Goal: Find specific page/section: Find specific page/section

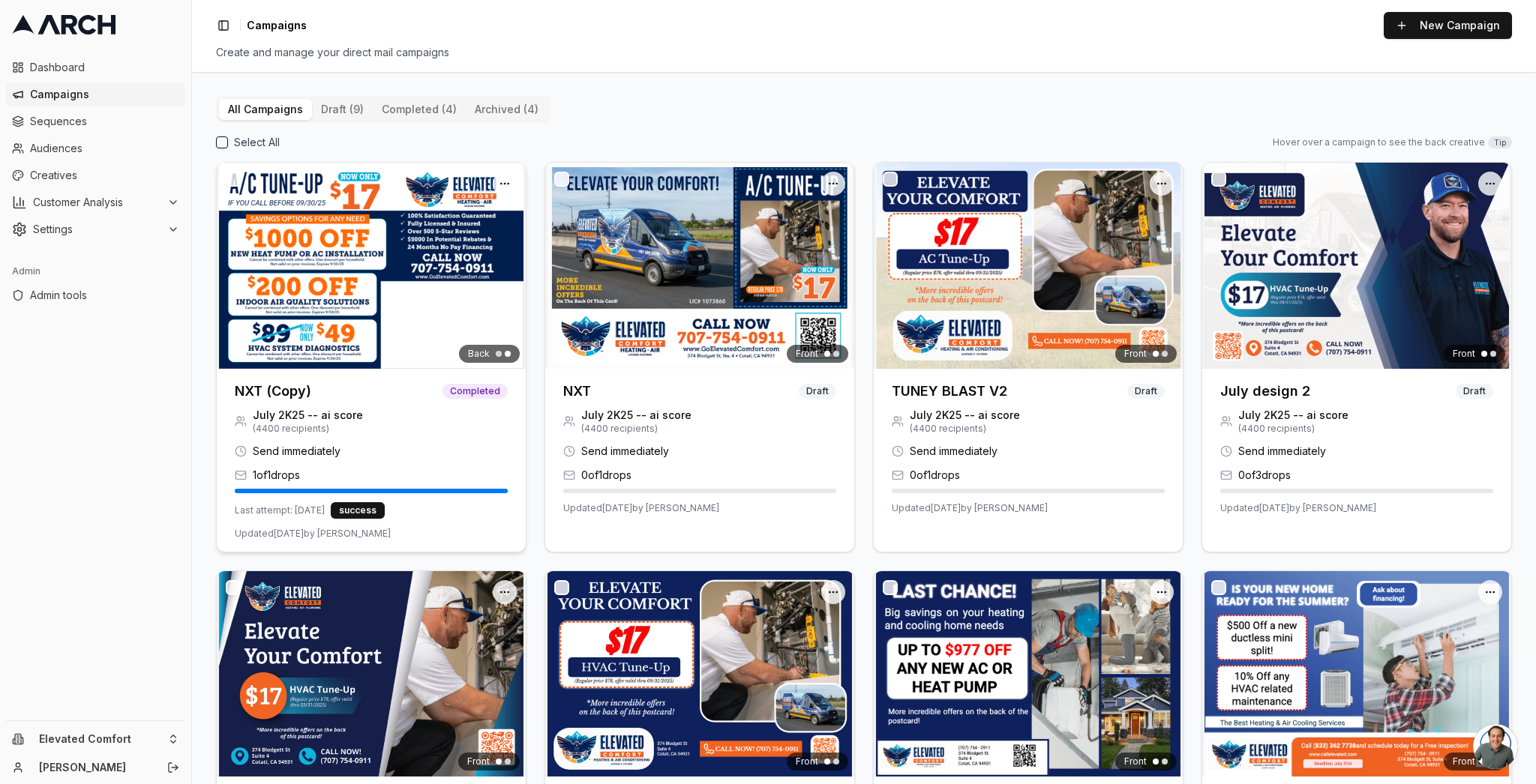
click at [286, 391] on h3 "NXT (Copy)" at bounding box center [273, 391] width 77 height 21
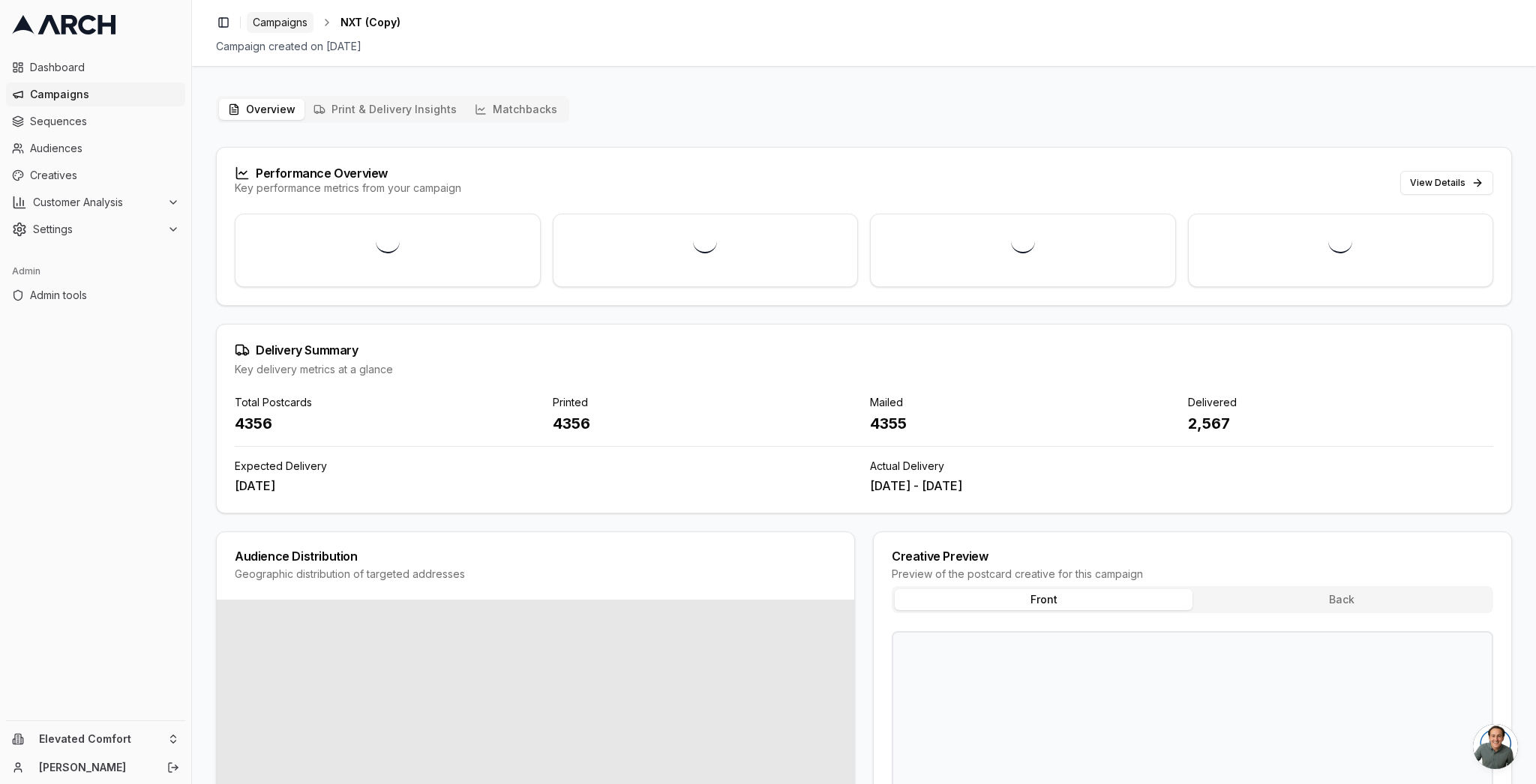
click at [288, 20] on span "Campaigns" at bounding box center [280, 23] width 55 height 15
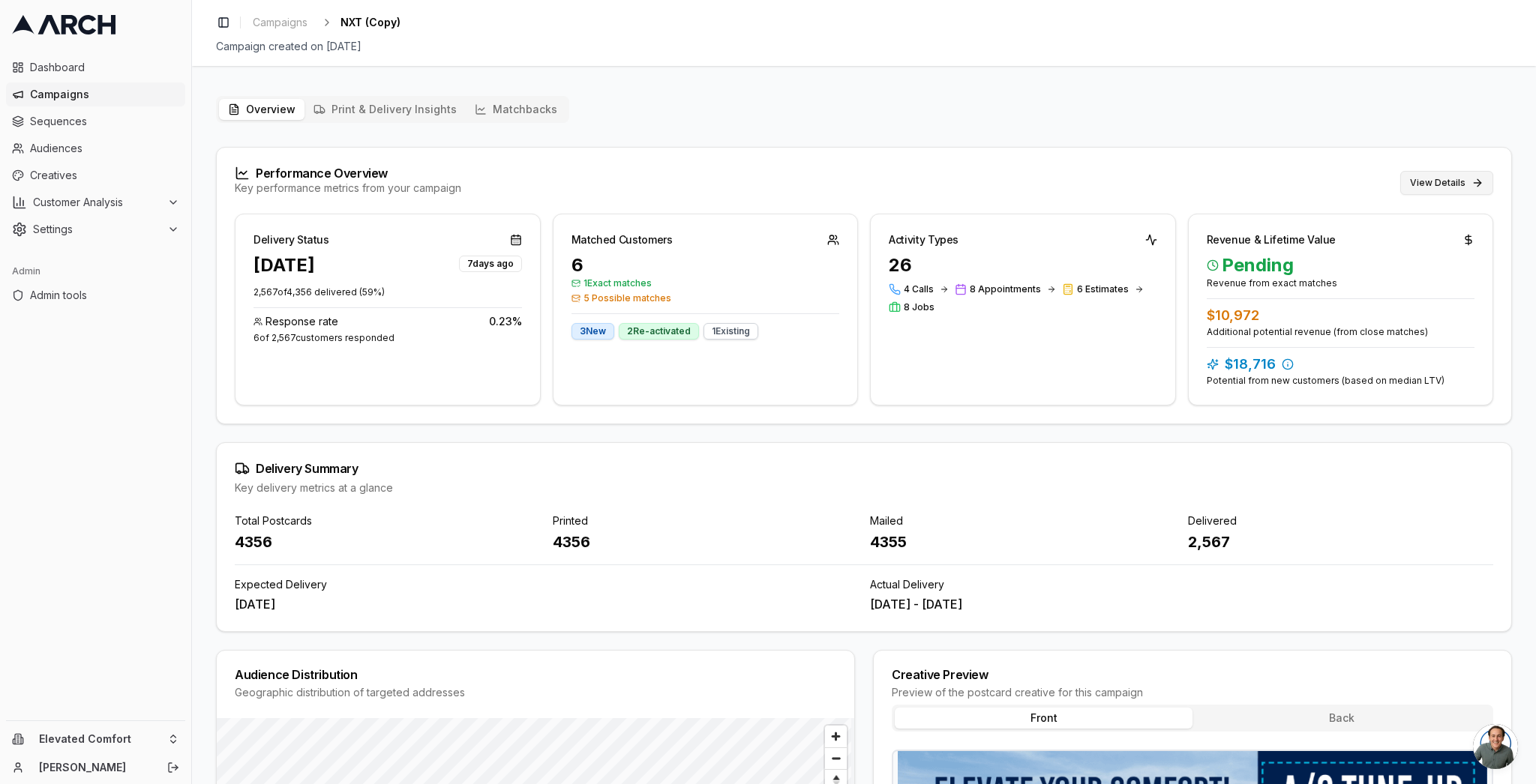
click at [1451, 183] on button "View Details" at bounding box center [1446, 183] width 93 height 24
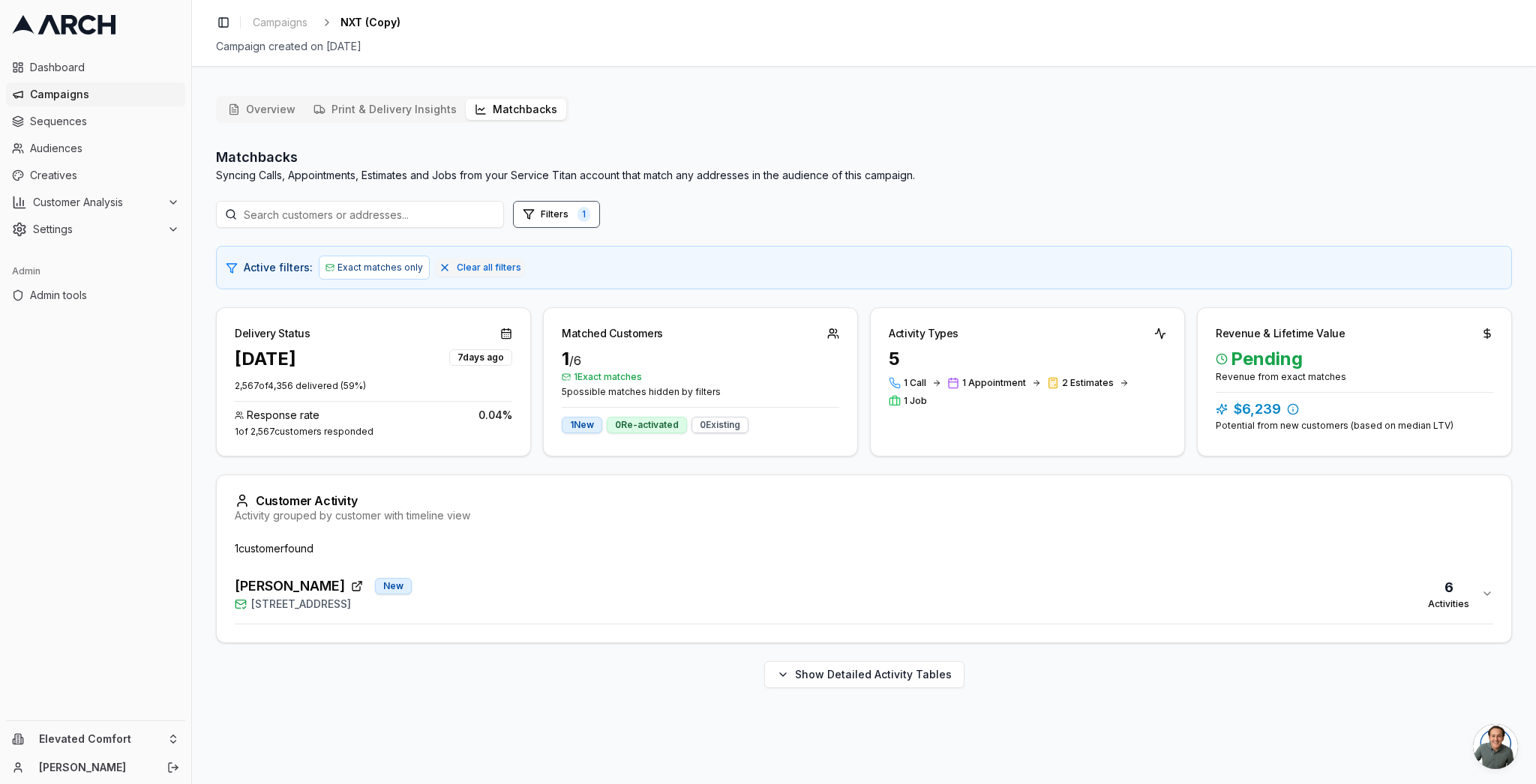
click at [604, 601] on div "Joan Bagniewski New 15 Corte Sereno, Greenbrae, CA 94904 6 Activities" at bounding box center [858, 594] width 1246 height 36
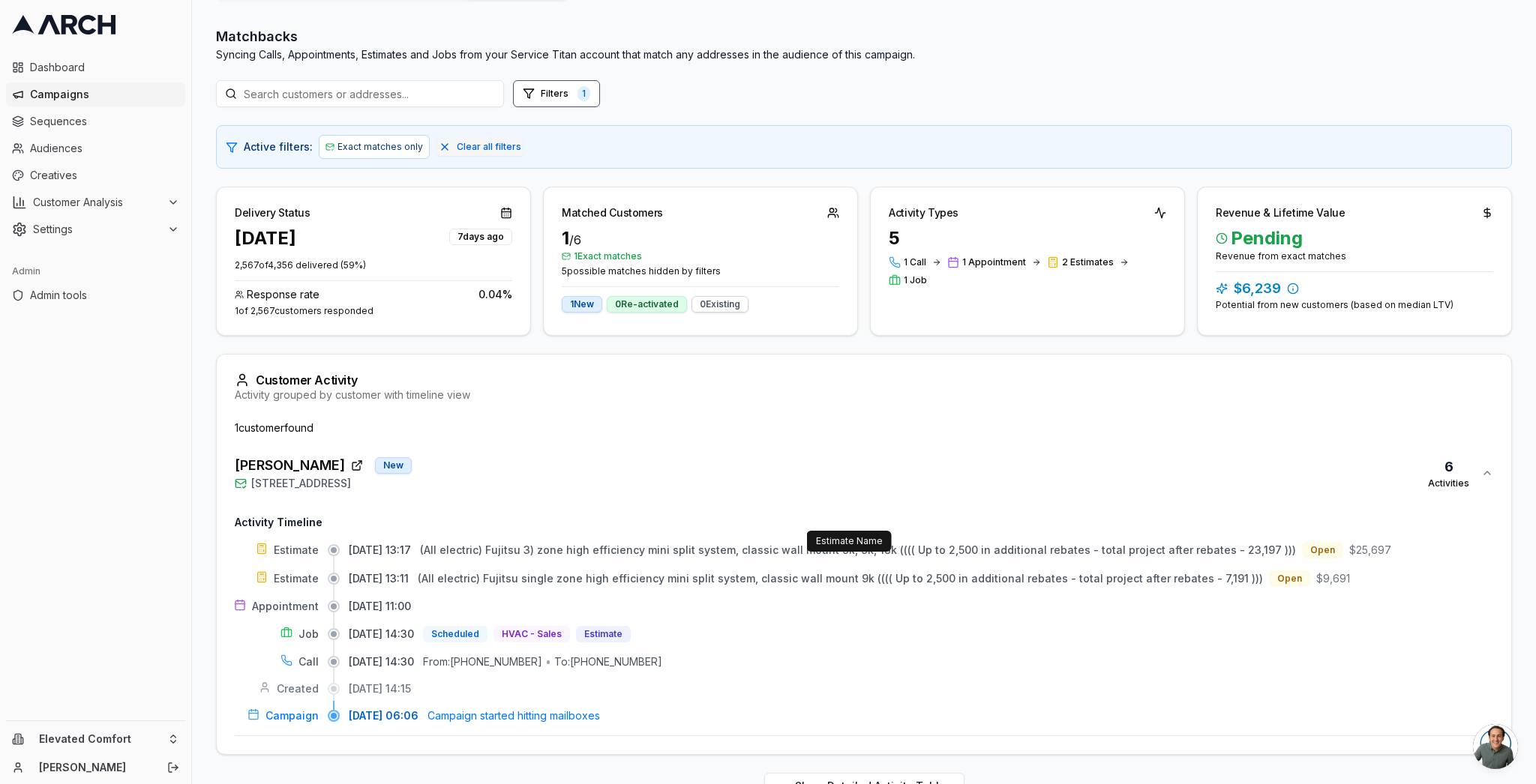
scroll to position [161, 0]
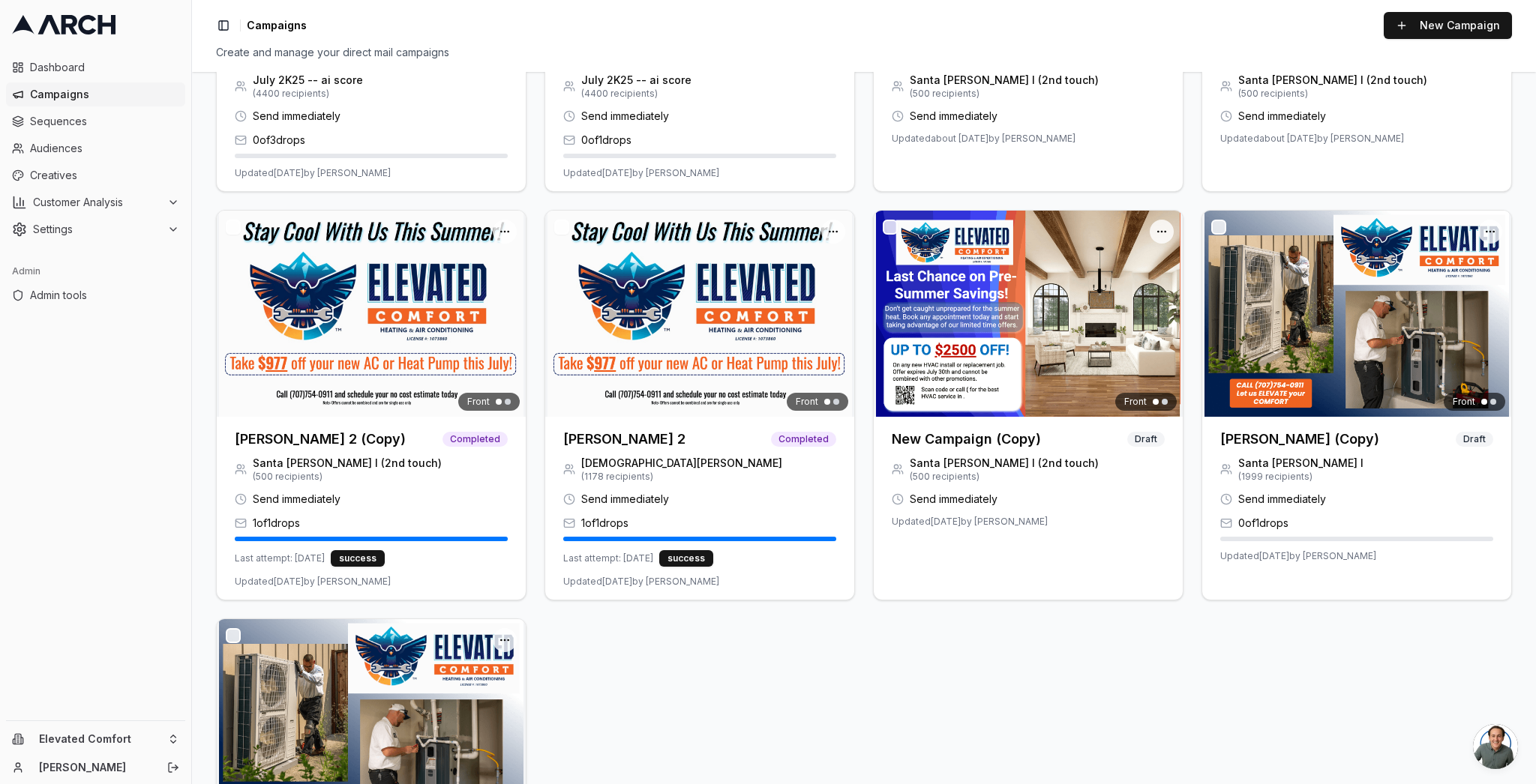
scroll to position [810, 0]
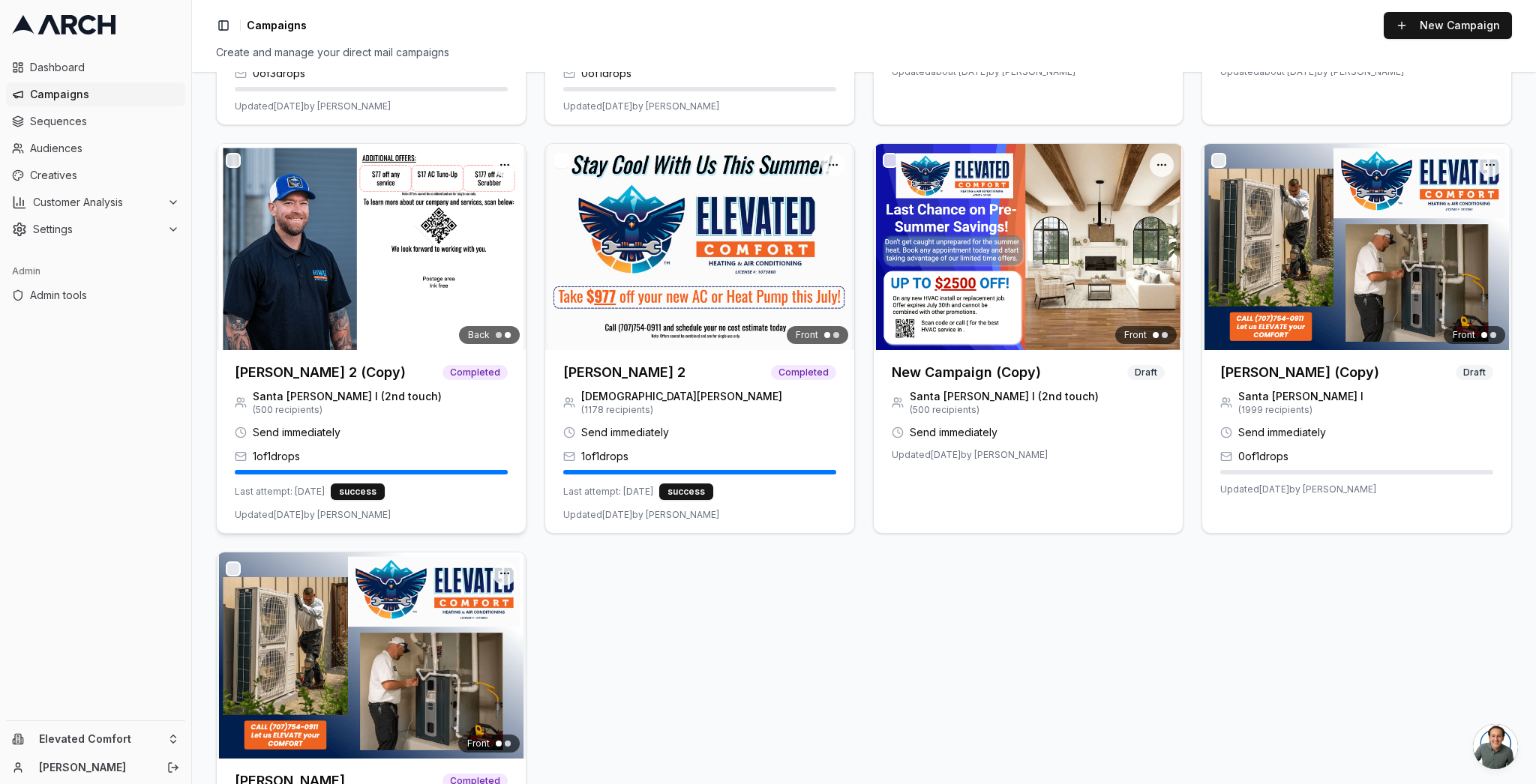
click at [279, 370] on h3 "ROSA 2 (Copy)" at bounding box center [320, 372] width 171 height 21
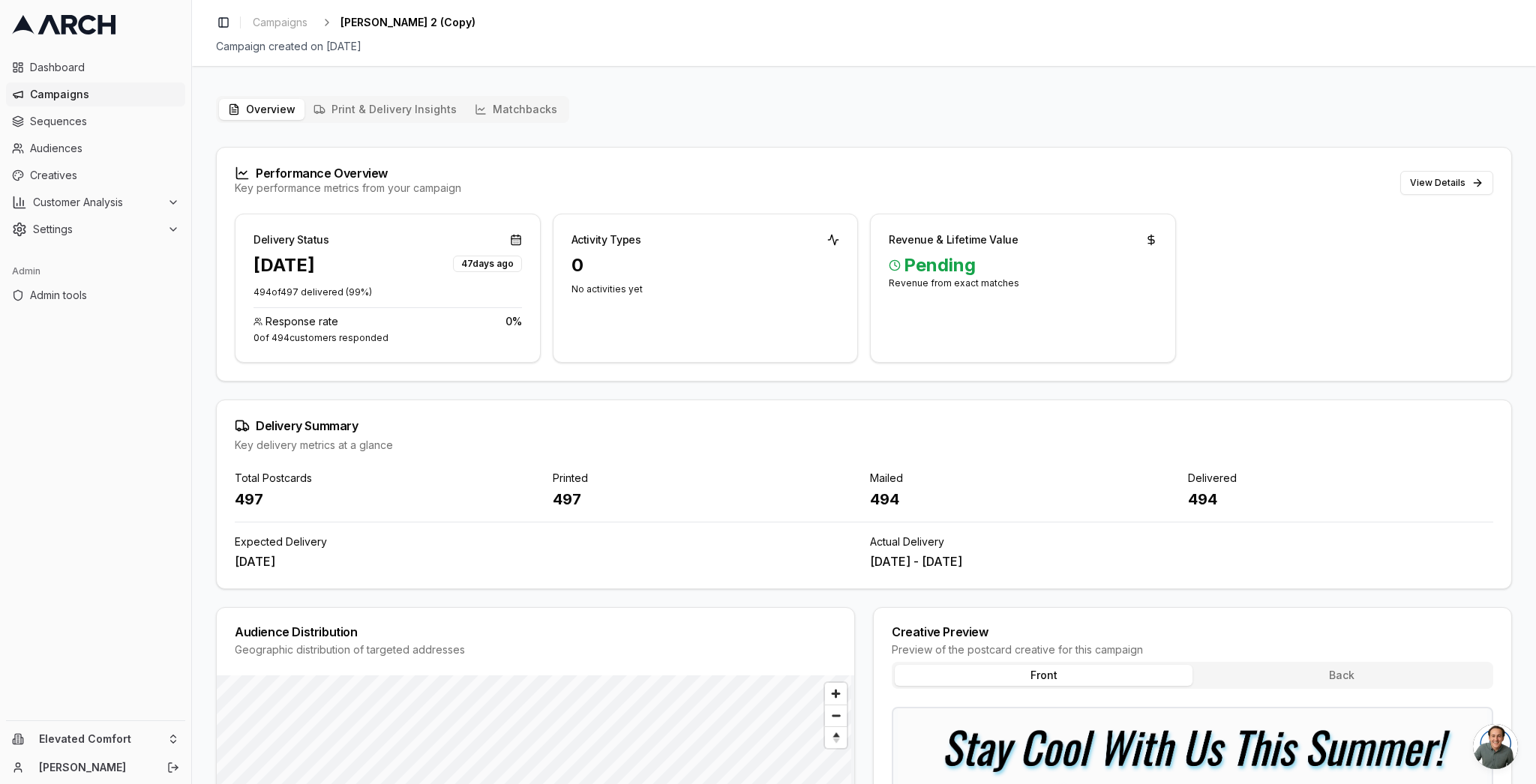
scroll to position [1, 0]
click at [273, 21] on span "Campaigns" at bounding box center [280, 22] width 55 height 15
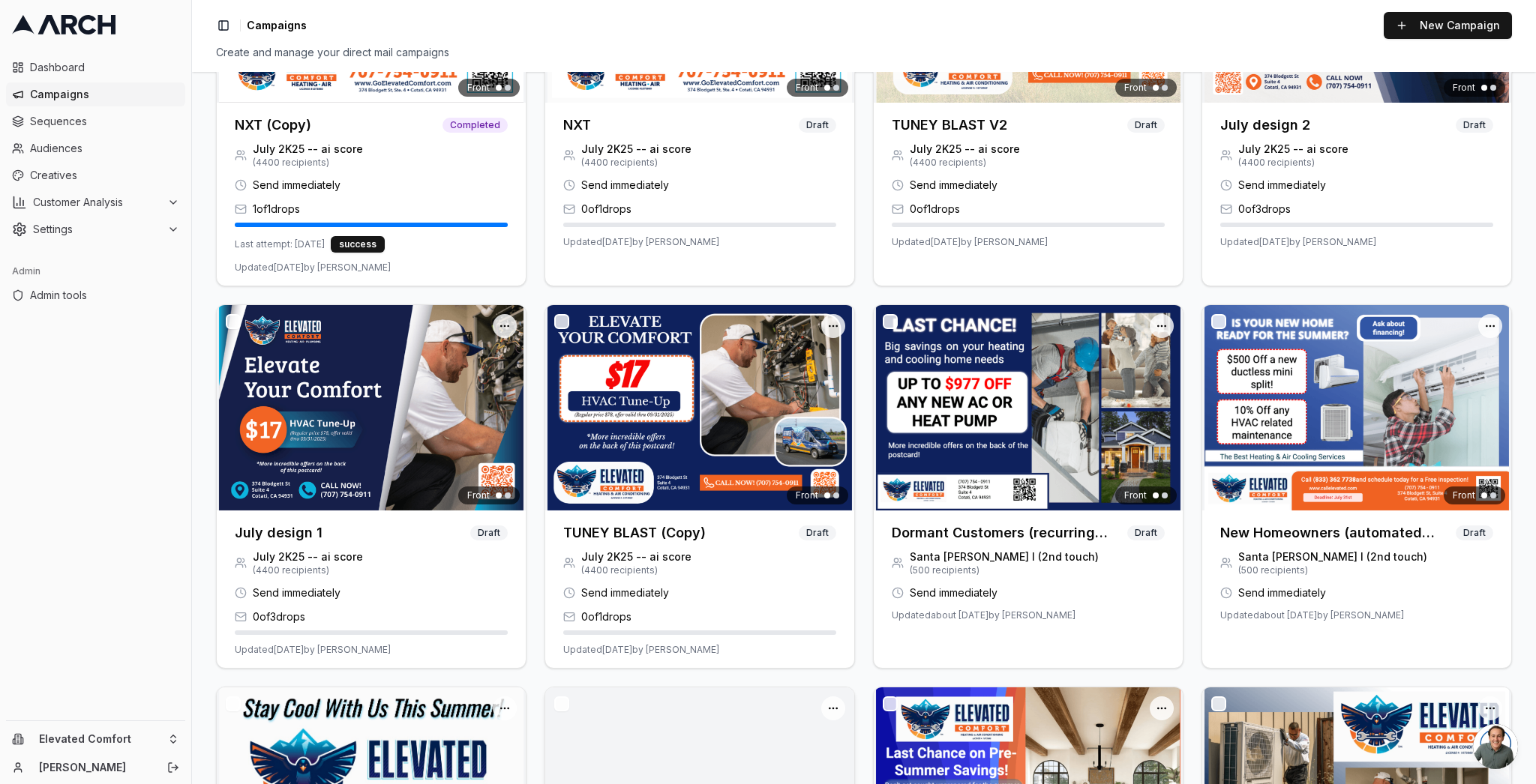
scroll to position [598, 0]
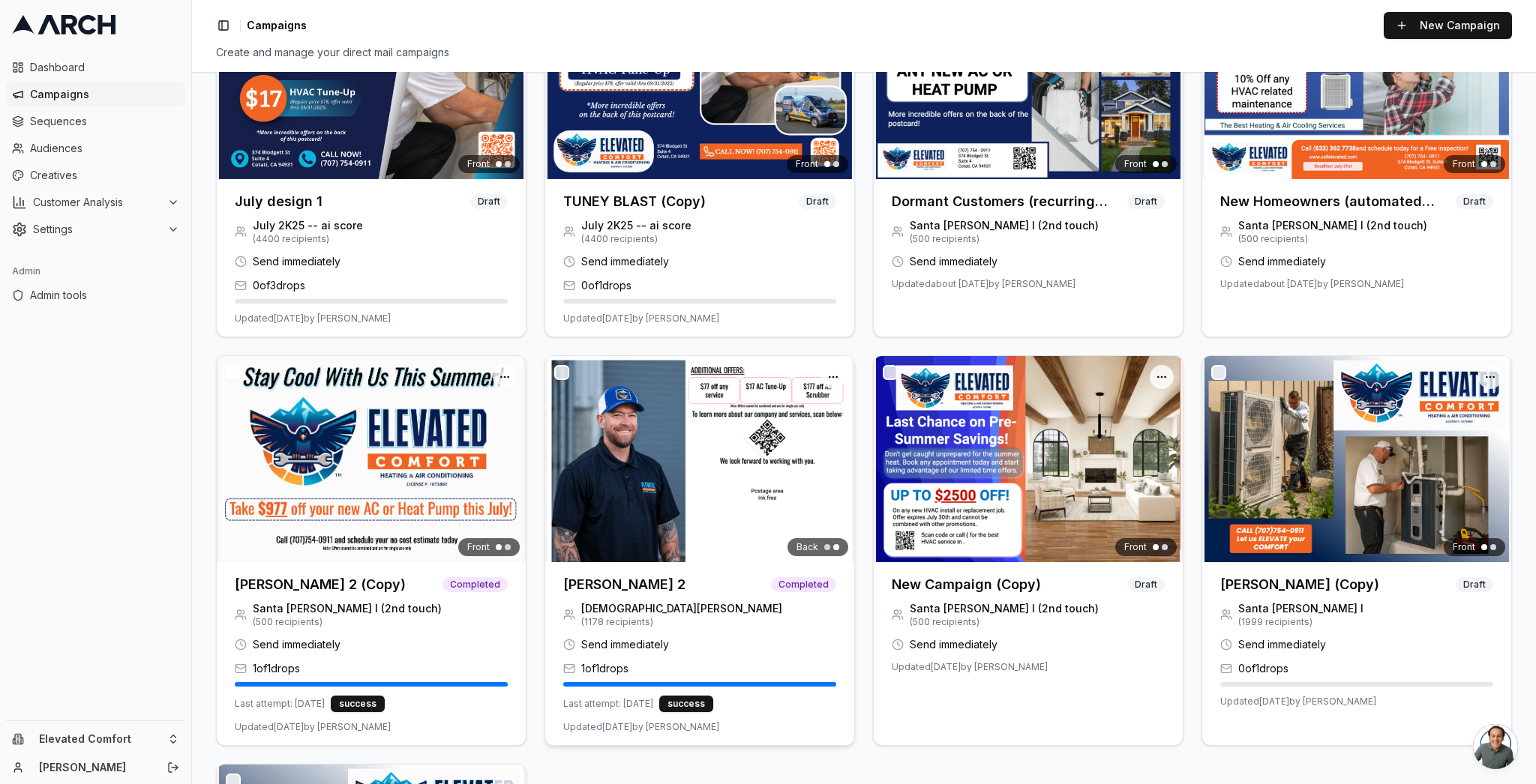
click at [597, 579] on h3 "ROSA 2" at bounding box center [624, 584] width 122 height 21
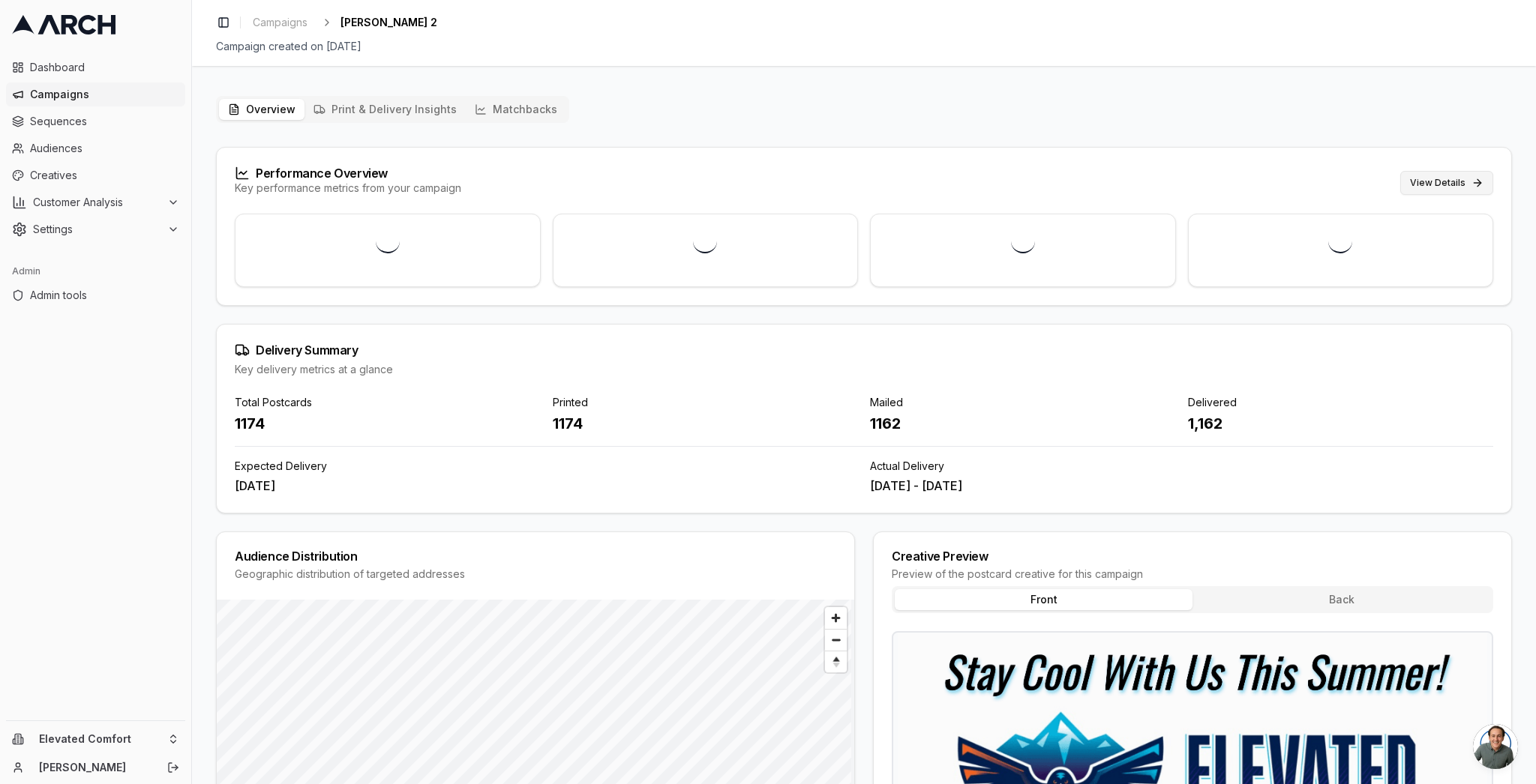
click at [1418, 183] on button "View Details" at bounding box center [1446, 183] width 93 height 24
